Goal: Task Accomplishment & Management: Use online tool/utility

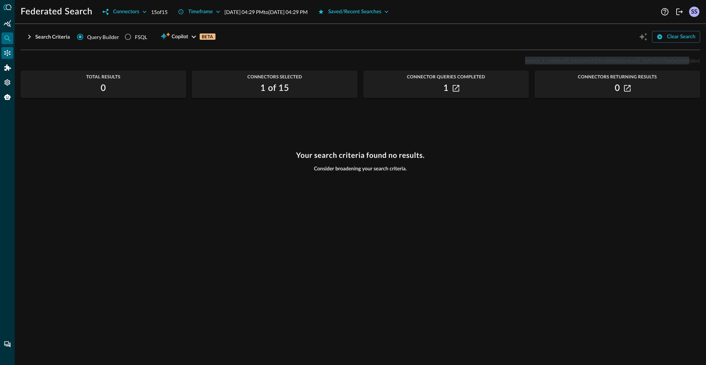
click at [6, 52] on icon "Connectors" at bounding box center [7, 52] width 7 height 7
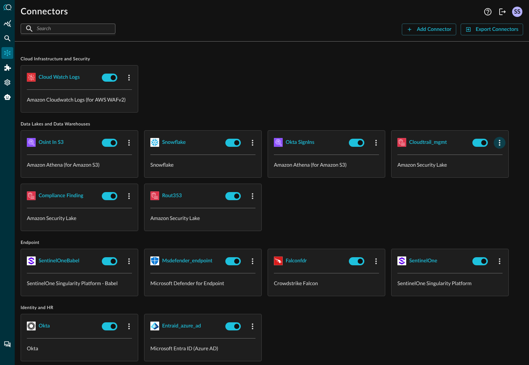
click at [496, 144] on icon "button" at bounding box center [499, 142] width 9 height 9
click at [502, 156] on span "Edit" at bounding box center [506, 158] width 10 height 5
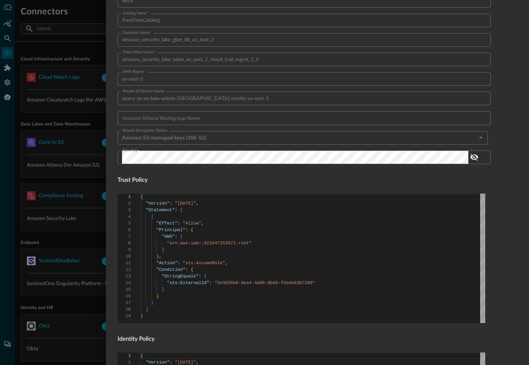
scroll to position [430, 0]
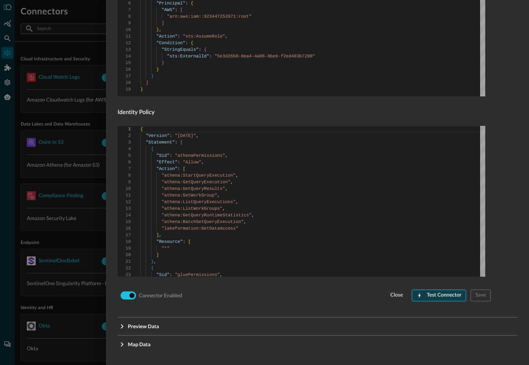
click at [446, 293] on div "Test Connector" at bounding box center [444, 294] width 35 height 9
click at [435, 299] on div "Test Connector" at bounding box center [444, 294] width 35 height 9
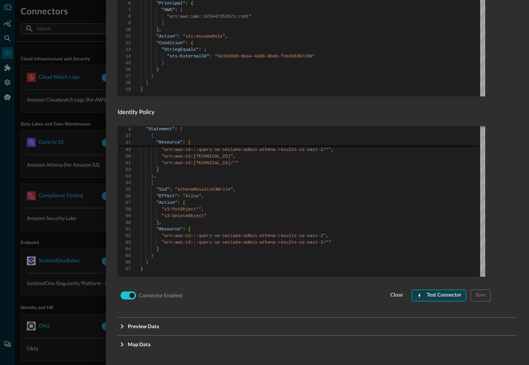
click at [448, 297] on div "Test Connector" at bounding box center [444, 294] width 35 height 9
click at [87, 51] on div at bounding box center [264, 182] width 529 height 365
